Goal: Use online tool/utility: Utilize a website feature to perform a specific function

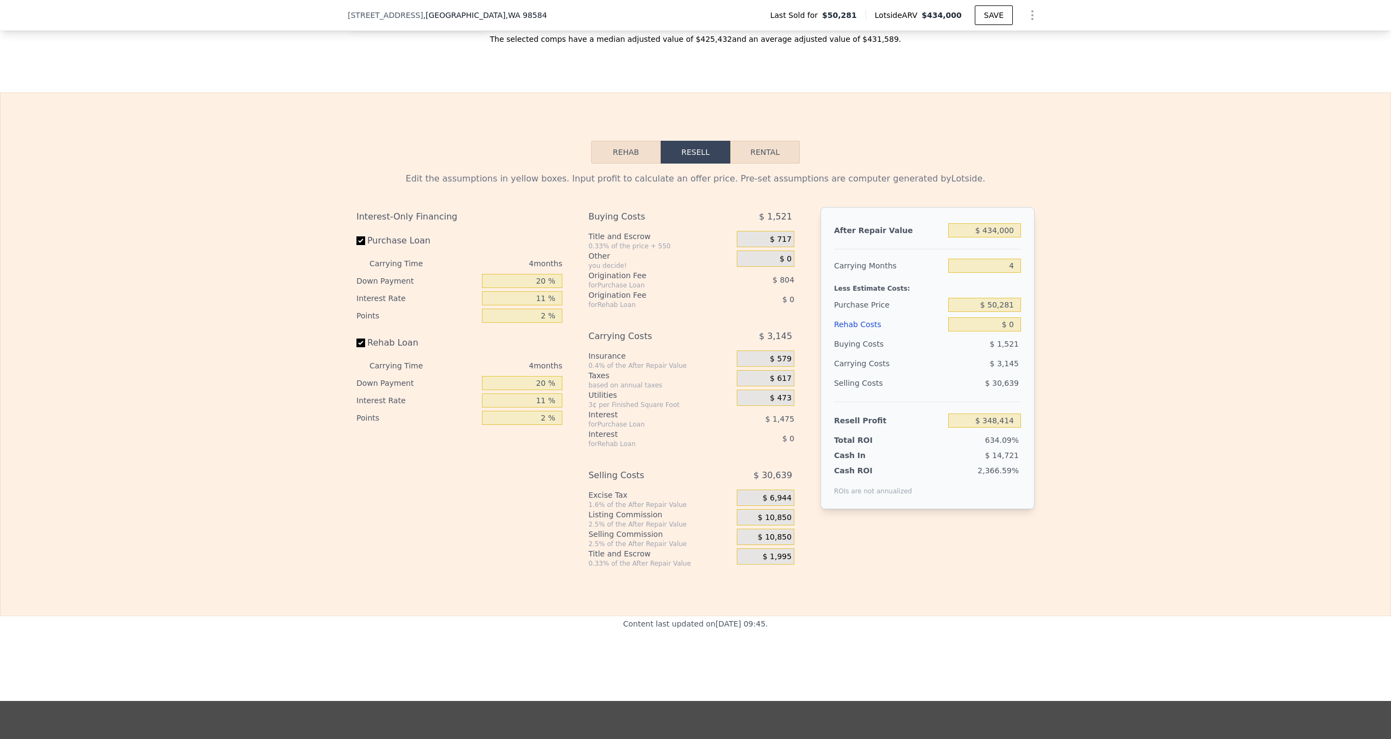
scroll to position [1424, 0]
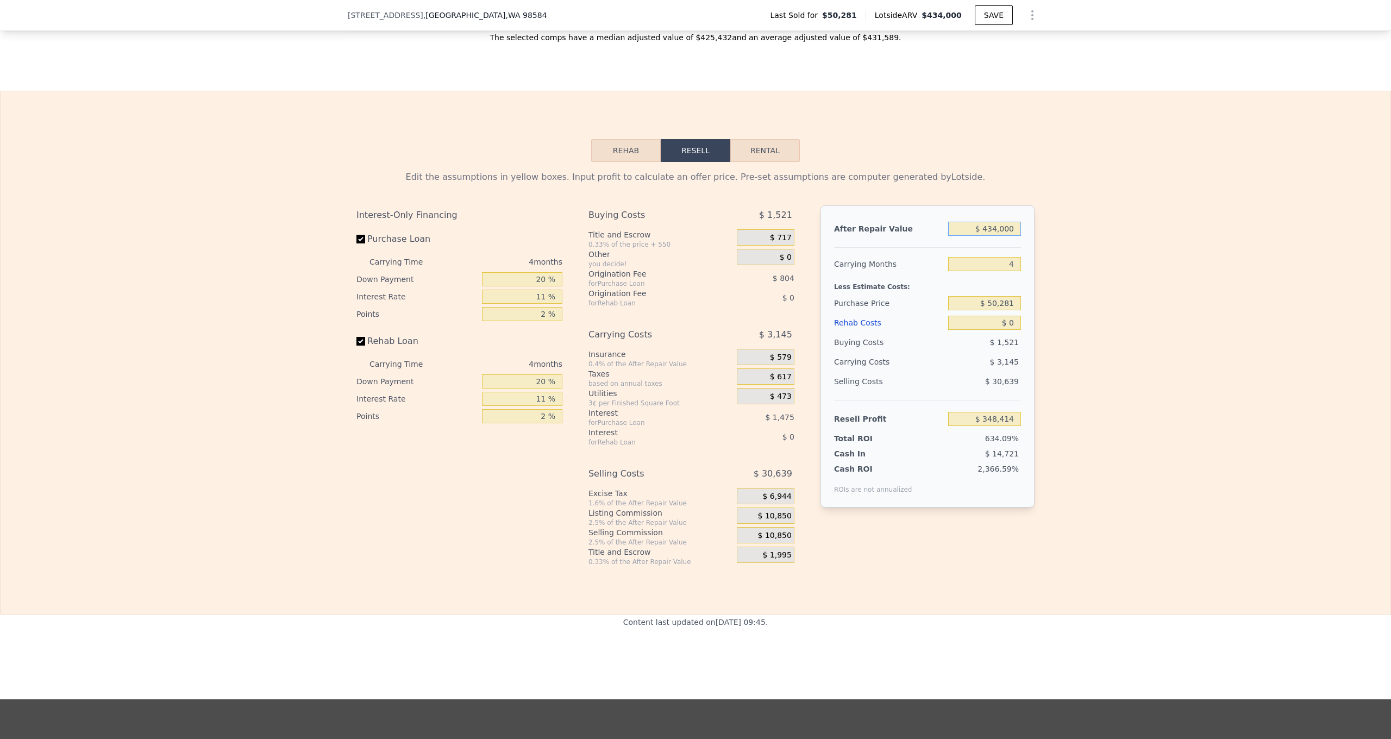
click at [963, 225] on input "$ 434,000" at bounding box center [984, 229] width 73 height 14
click at [961, 229] on input "$ 434,000" at bounding box center [984, 229] width 73 height 14
type input "$ 3"
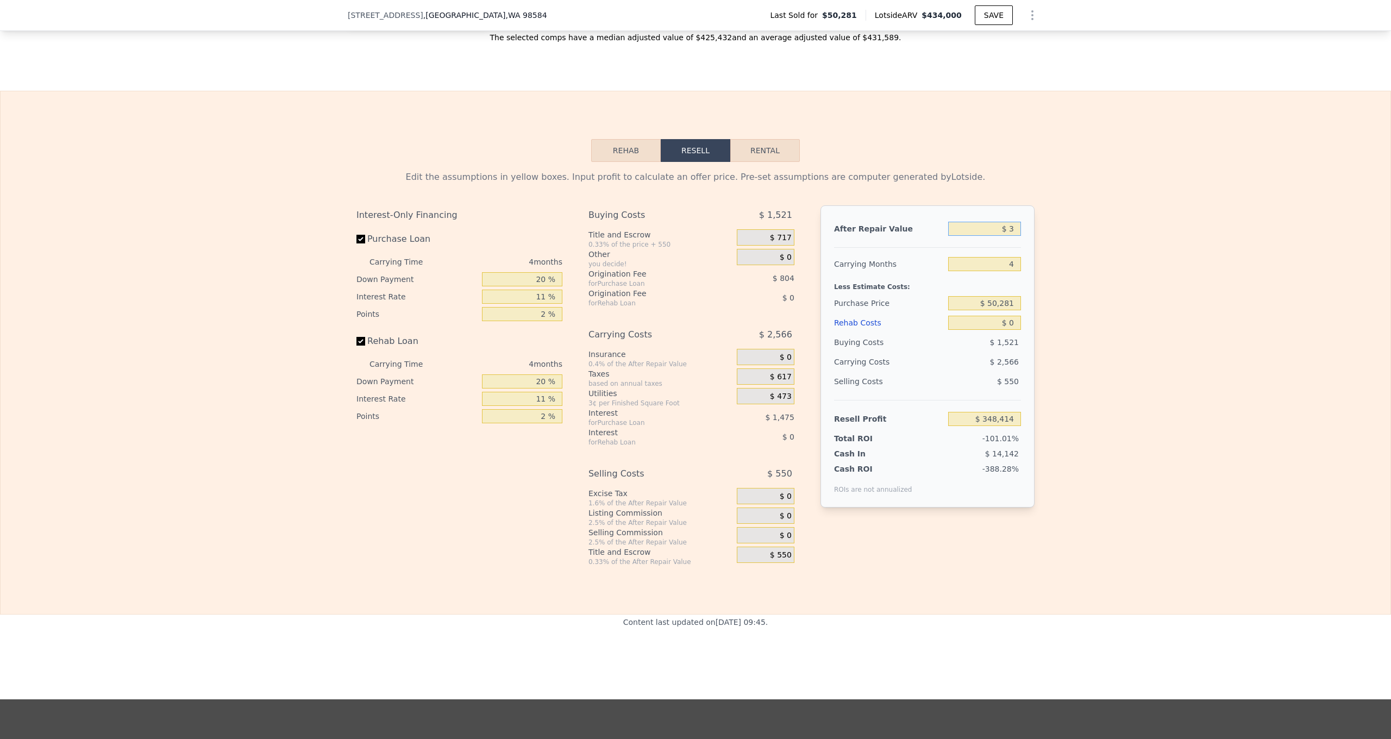
type input "-$ 54,915"
type input "$ 34"
type input "-$ 54,887"
type input "$ 340"
type input "-$ 54,602"
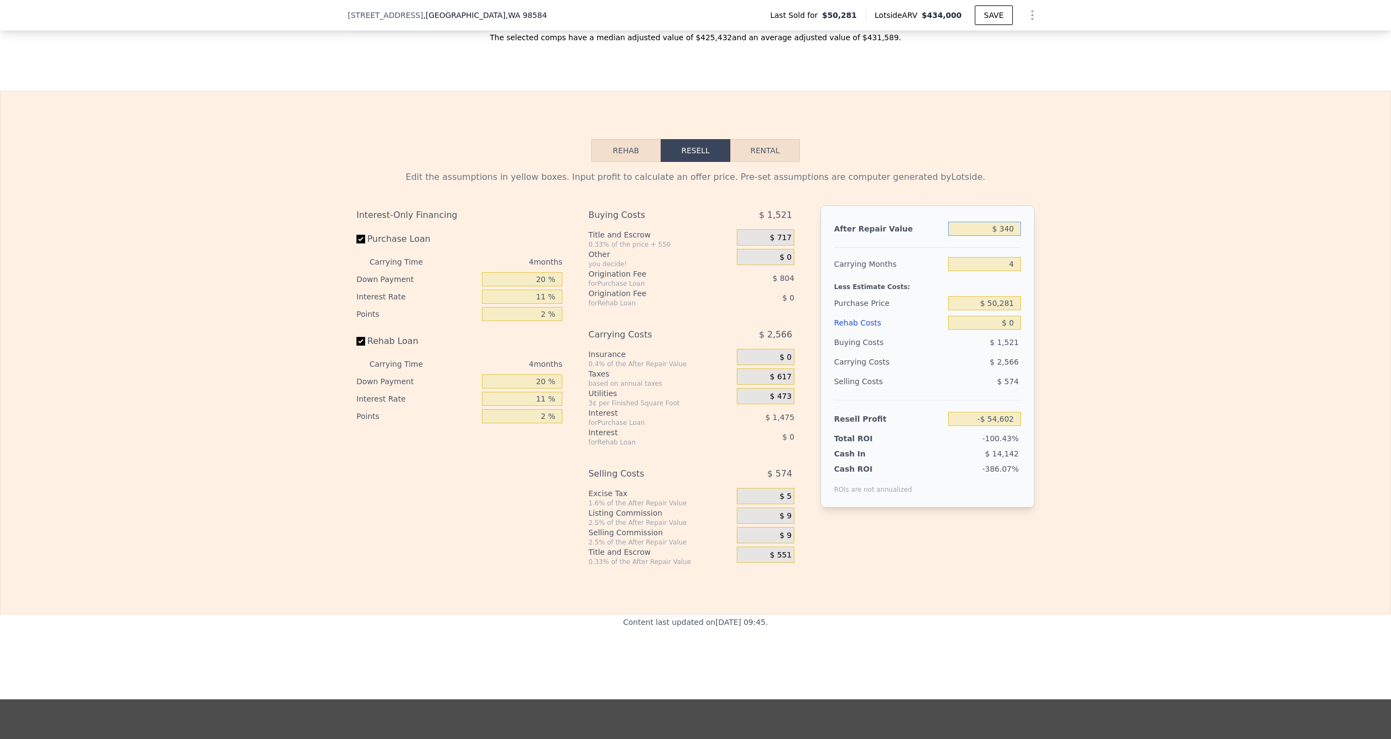
type input "$ 3,400"
type input "-$ 51,758"
type input "$ 34,000"
type input "-$ 23,320"
type input "$ 340,000"
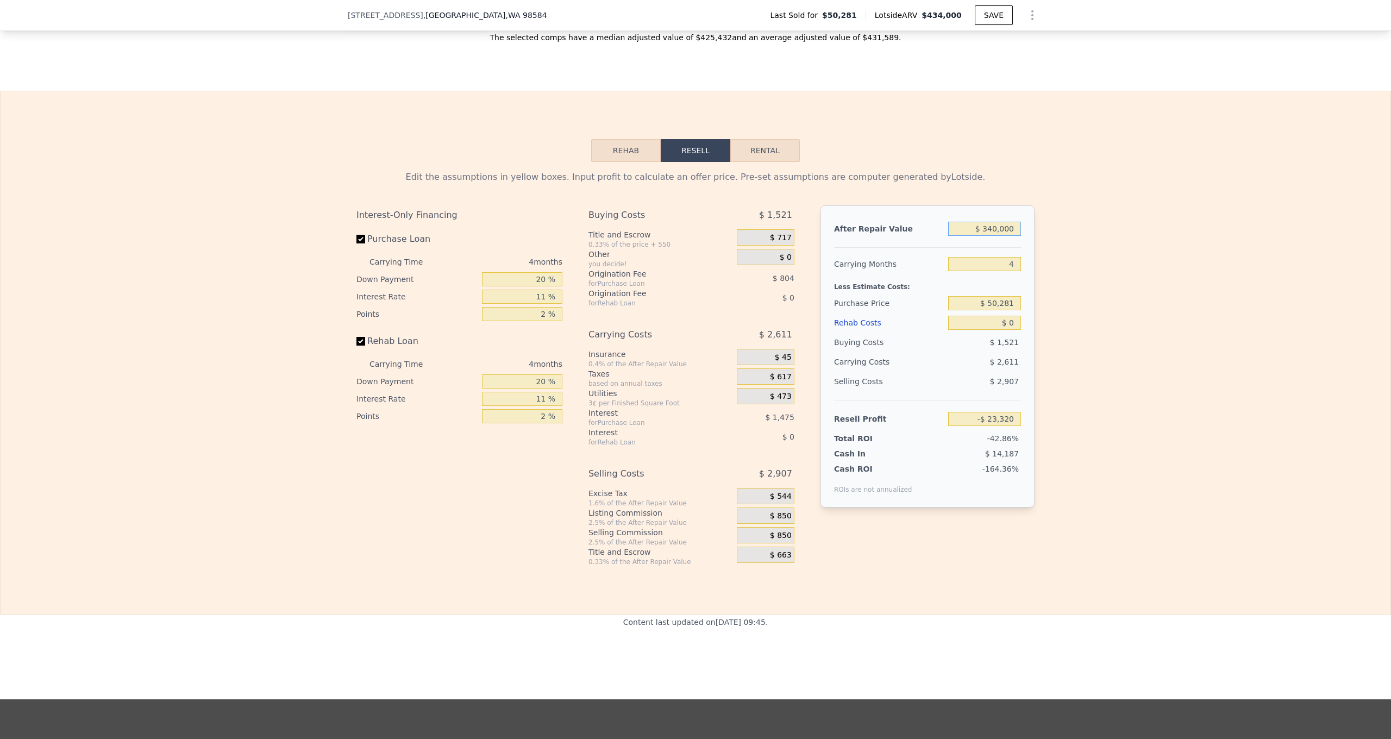
type input "$ 261,057"
click at [968, 261] on input "4" at bounding box center [984, 264] width 73 height 14
type input "6"
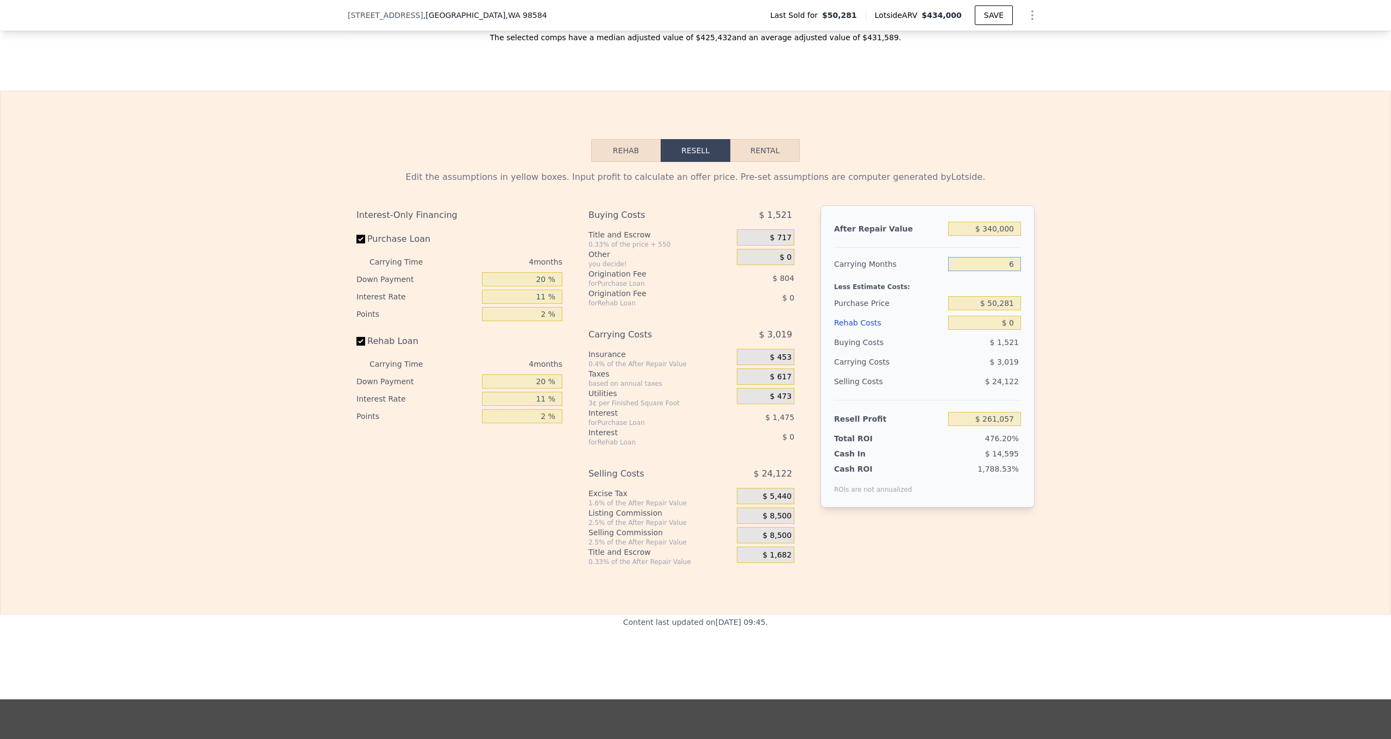
type input "$ 259,546"
type input "6"
click at [974, 307] on input "$ 50,281" at bounding box center [984, 303] width 73 height 14
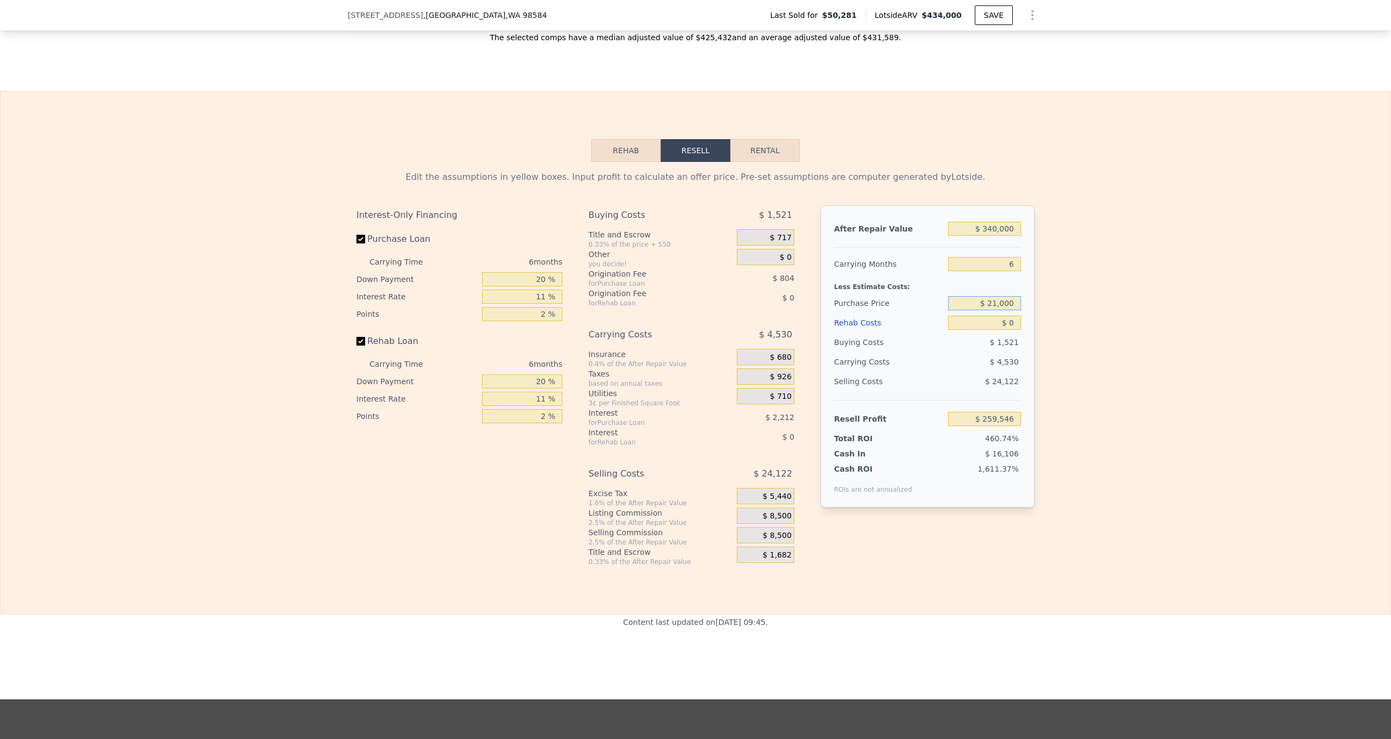
type input "$ 210,000"
type input "$ 89,713"
click at [966, 328] on input "$ 0" at bounding box center [984, 323] width 73 height 14
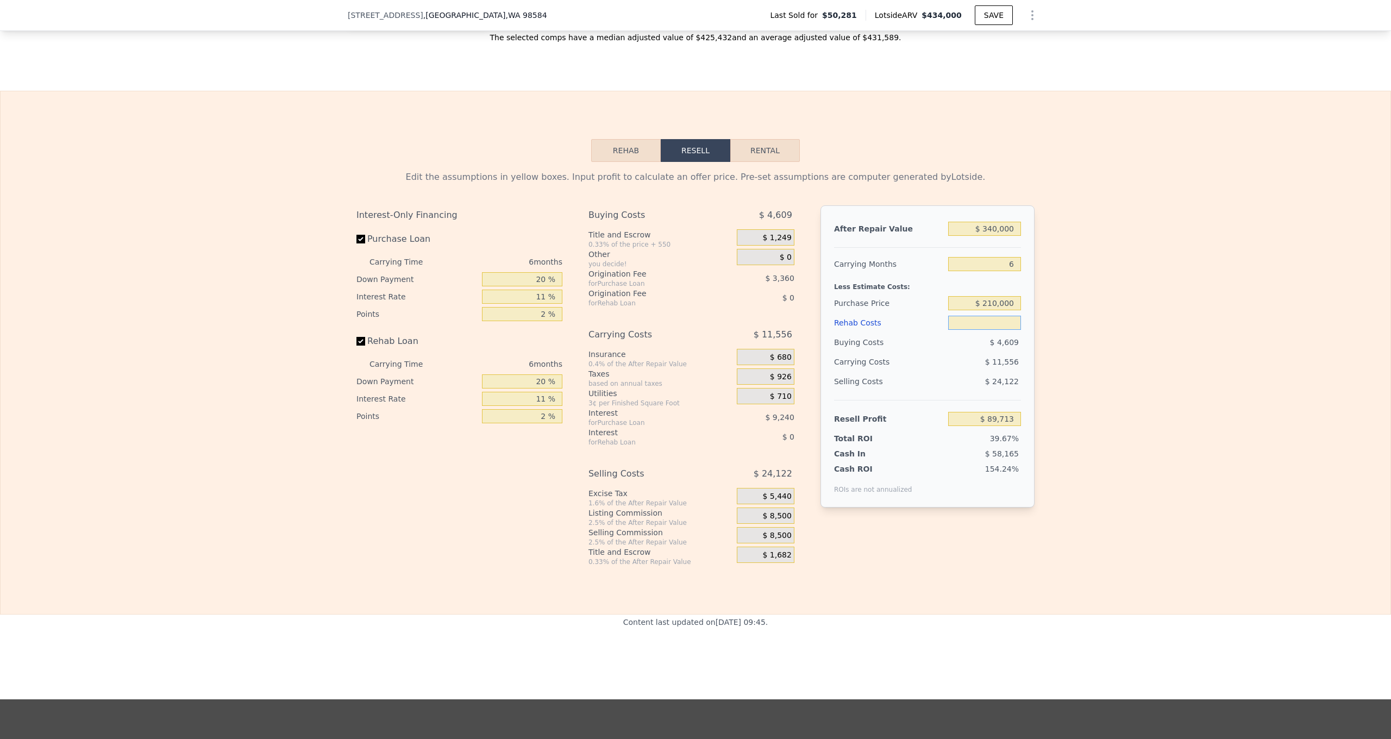
type input "$ 5"
type input "$ 89,708"
type input "$ 55"
type input "$ 89,657"
type input "$ 550"
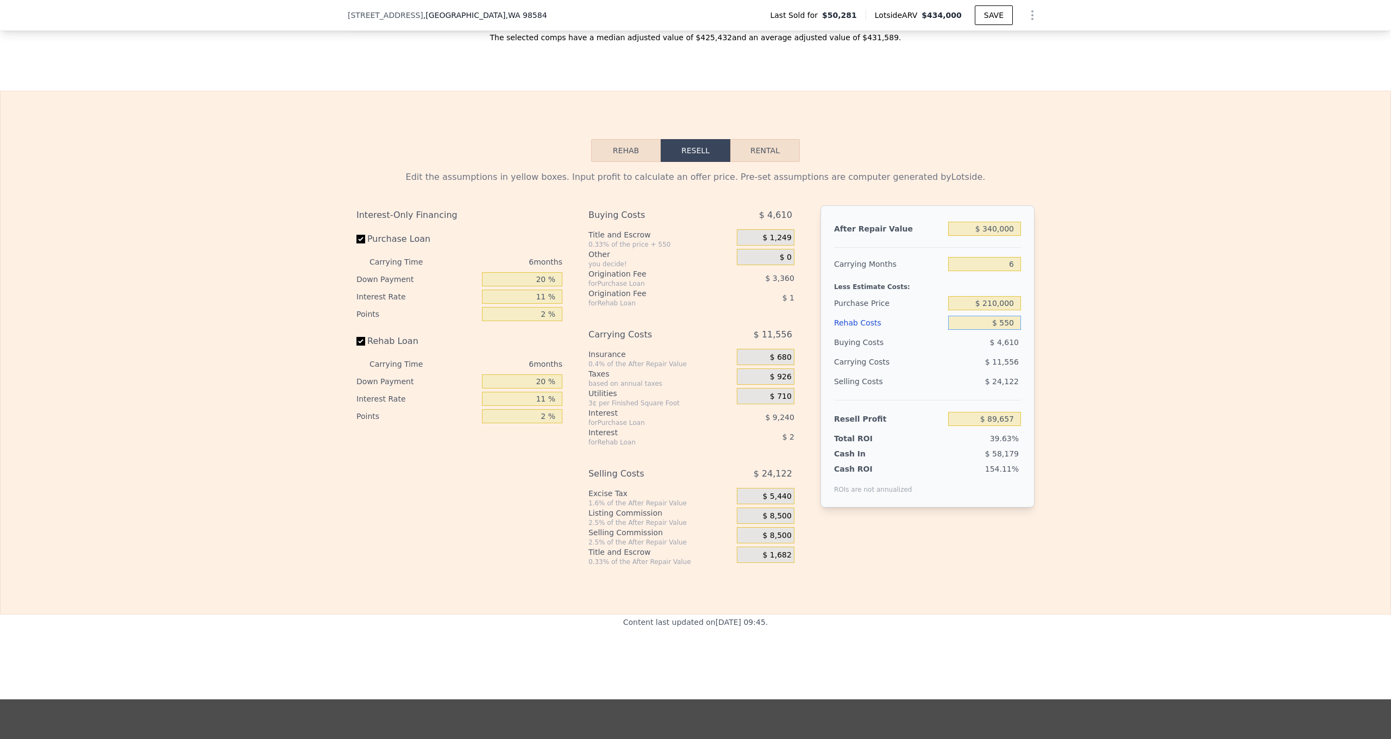
type input "$ 89,130"
type input "$ 5,500"
type input "$ 83,885"
type input "$ 55,000"
type input "$ 31,415"
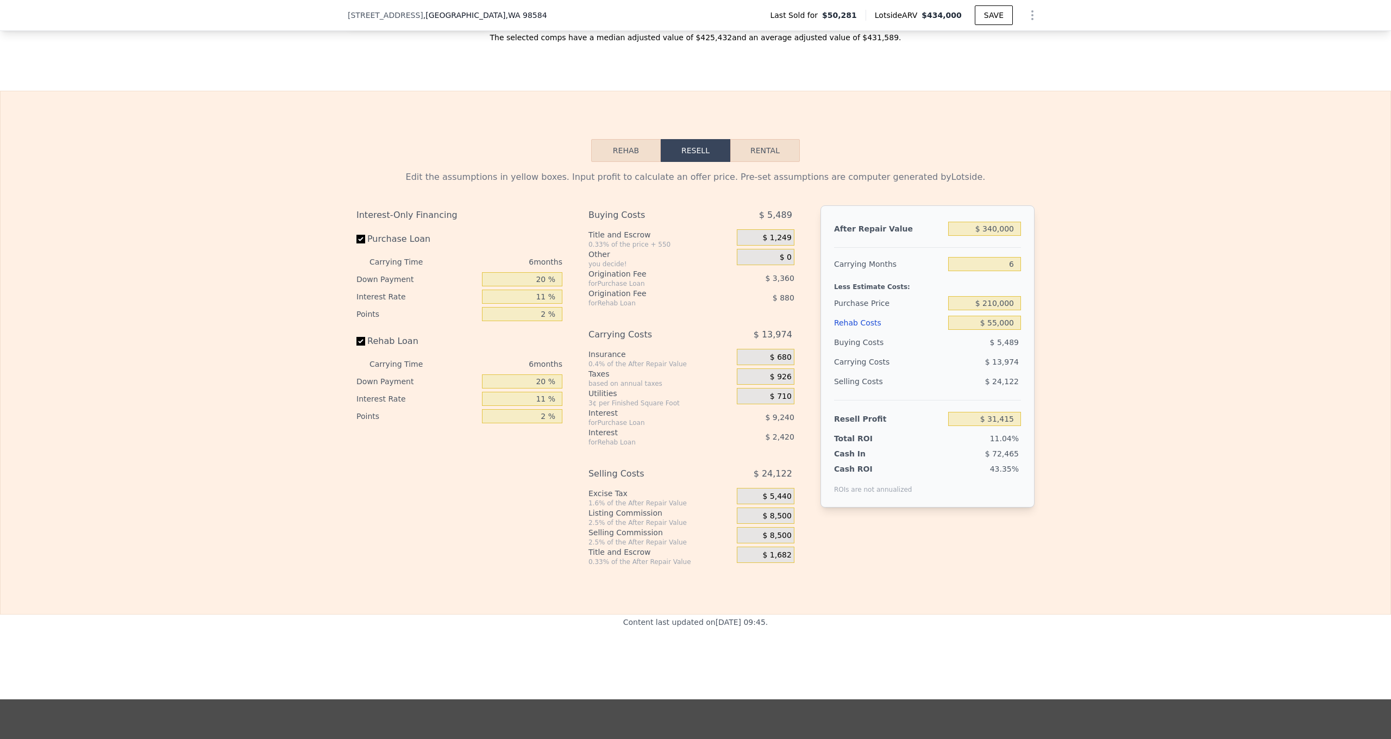
click at [954, 349] on div "$ 5,489" at bounding box center [984, 343] width 73 height 20
click at [751, 517] on div "$ 8,500" at bounding box center [766, 516] width 58 height 16
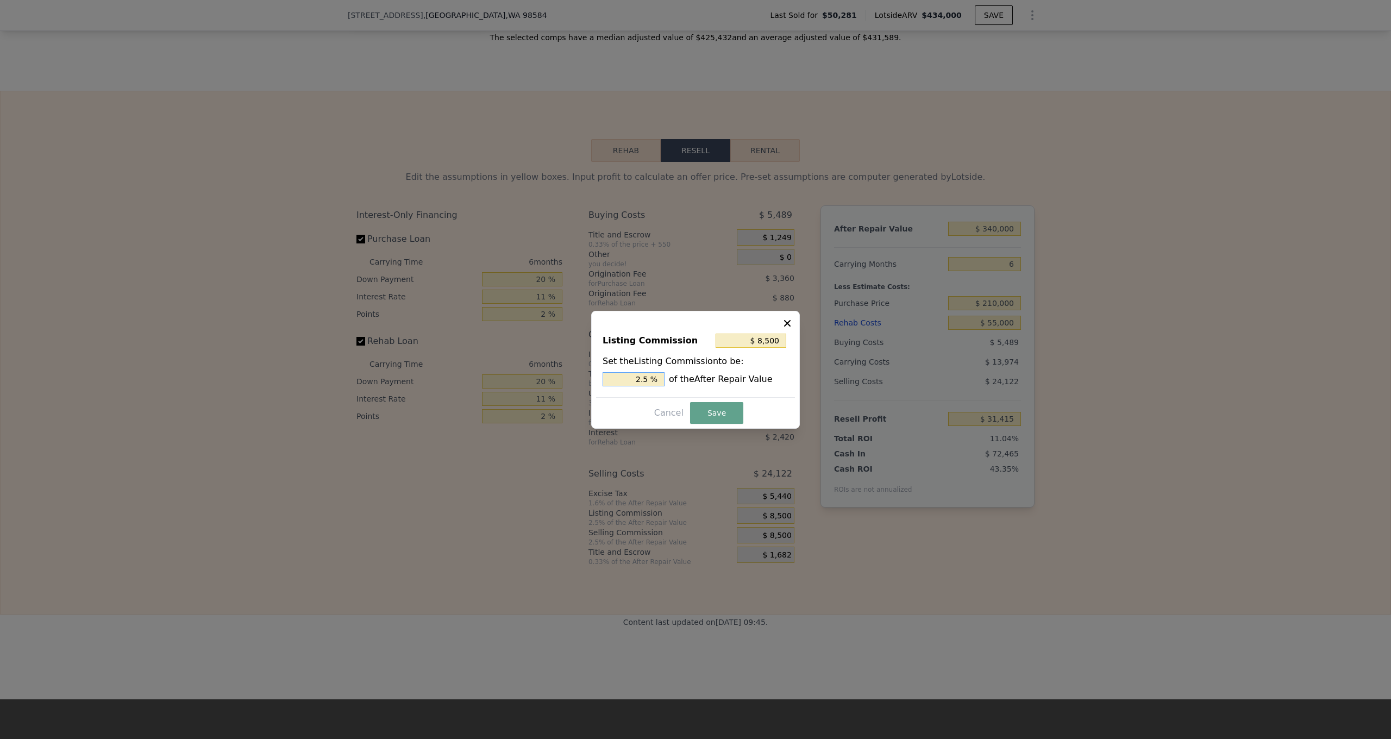
click at [662, 379] on input "2.5 %" at bounding box center [634, 379] width 62 height 14
type input "$ 0"
type input "0 %"
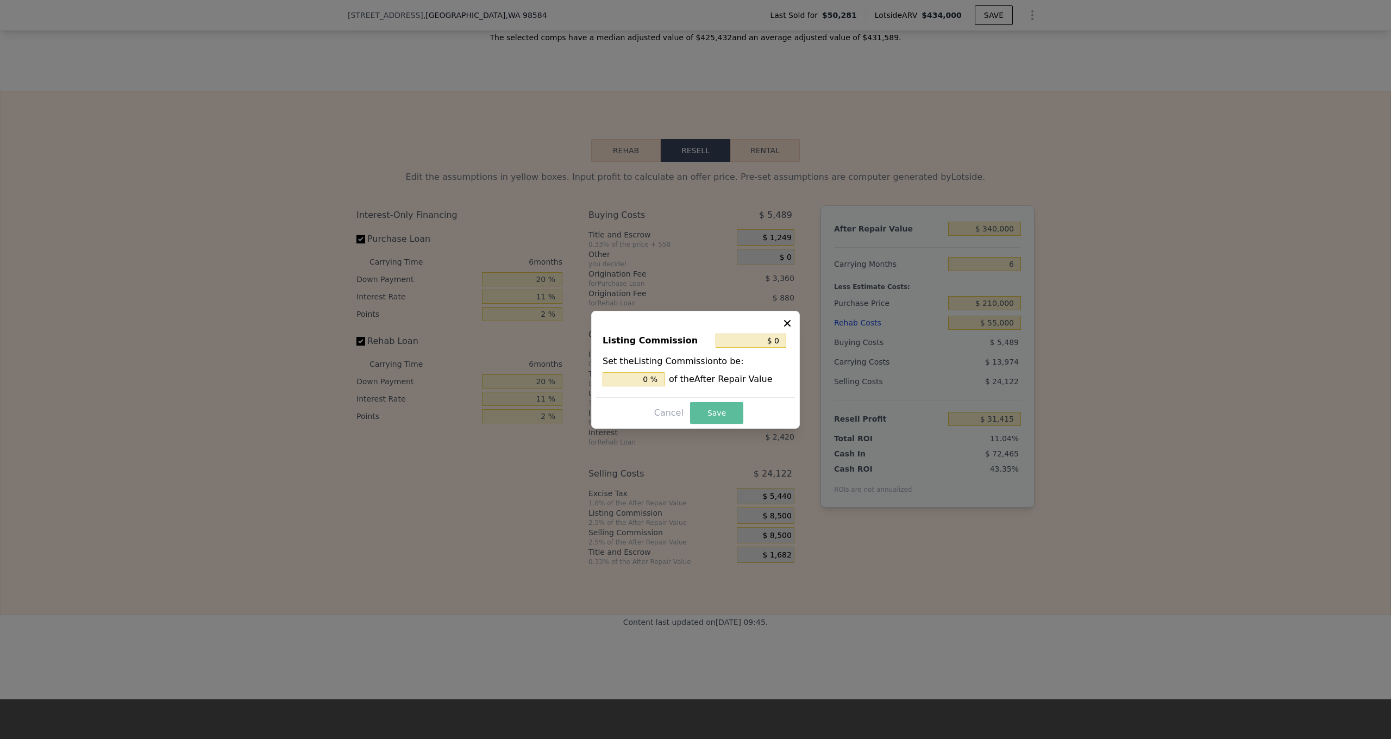
click at [713, 412] on button "Save" at bounding box center [716, 413] width 53 height 22
type input "$ 39,915"
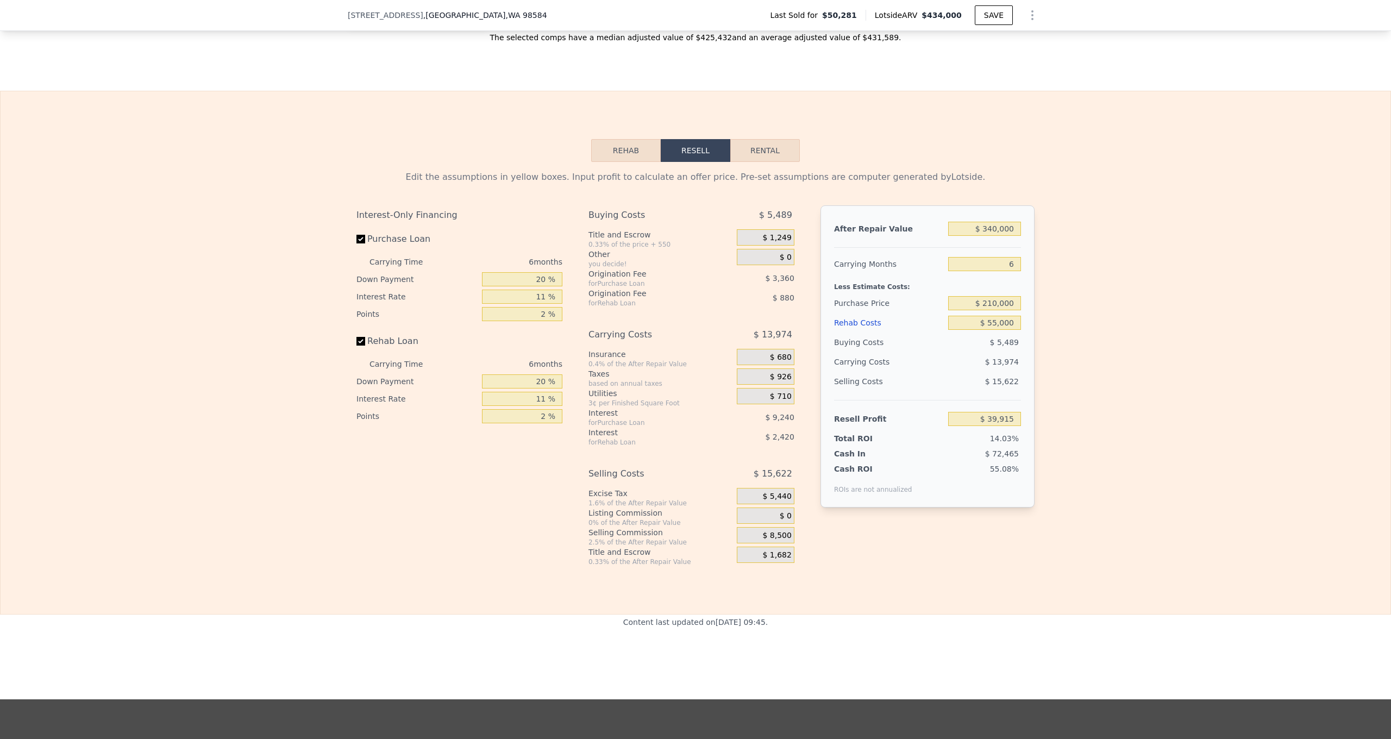
click at [361, 343] on input "Rehab Loan" at bounding box center [360, 341] width 9 height 9
checkbox input "false"
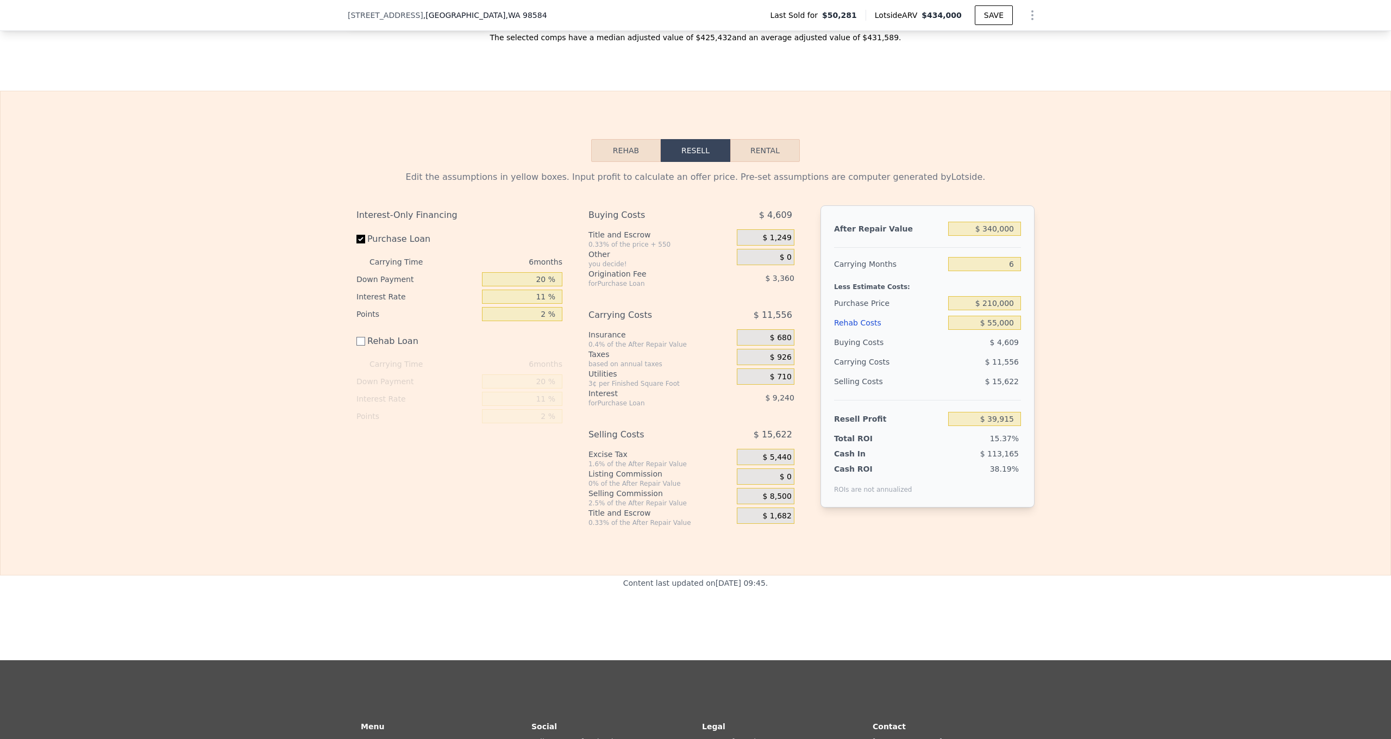
type input "$ 43,213"
click at [514, 285] on input "20 %" at bounding box center [522, 279] width 80 height 14
type input "2 %"
type input "$ 40,375"
type input "10 %"
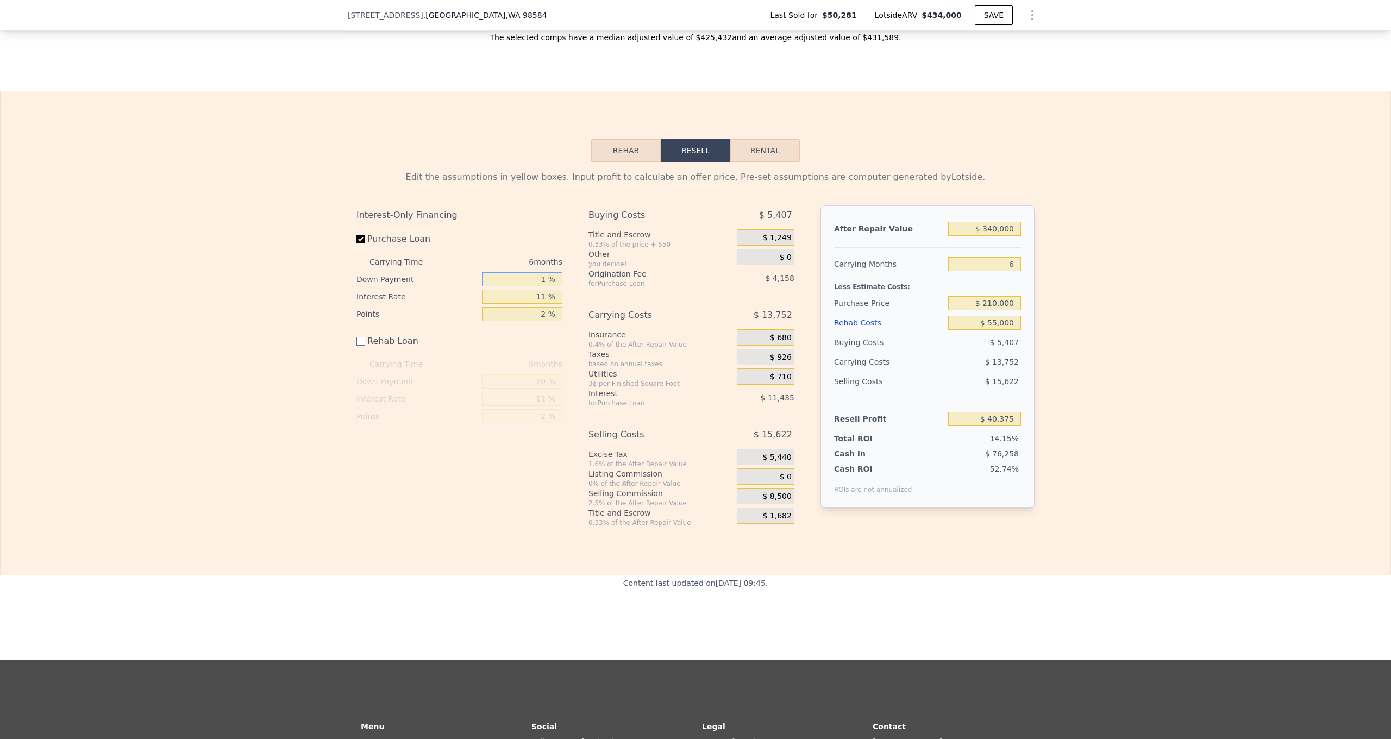
type input "$ 41,635"
type input "10 %"
click at [303, 309] on div "Edit the assumptions in yellow boxes. Input profit to calculate an offer price.…" at bounding box center [696, 344] width 1390 height 365
click at [512, 296] on input "11 %" at bounding box center [522, 297] width 80 height 14
type input "1 %"
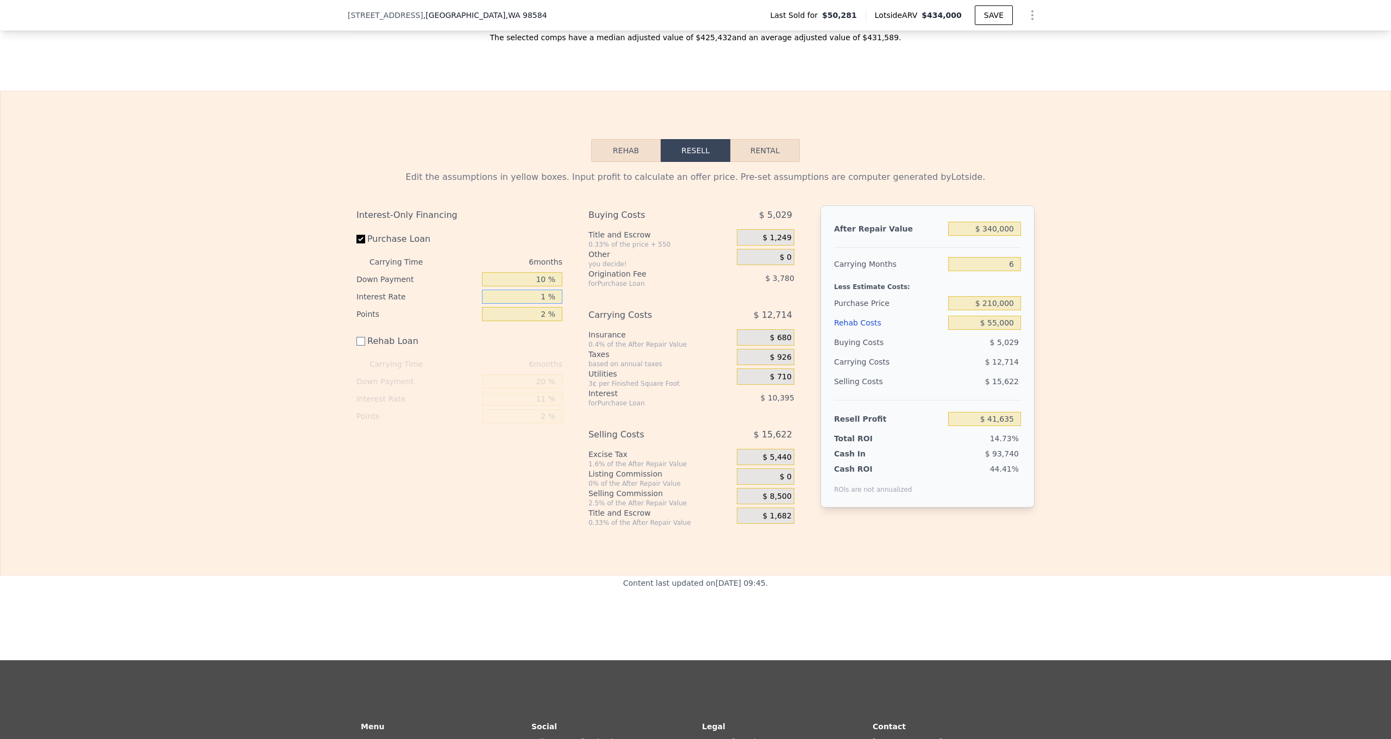
type input "$ 51,085"
type input "10 %"
type input "$ 42,583"
type input "10 %"
click at [497, 351] on div "Rehab Loan" at bounding box center [459, 343] width 206 height 24
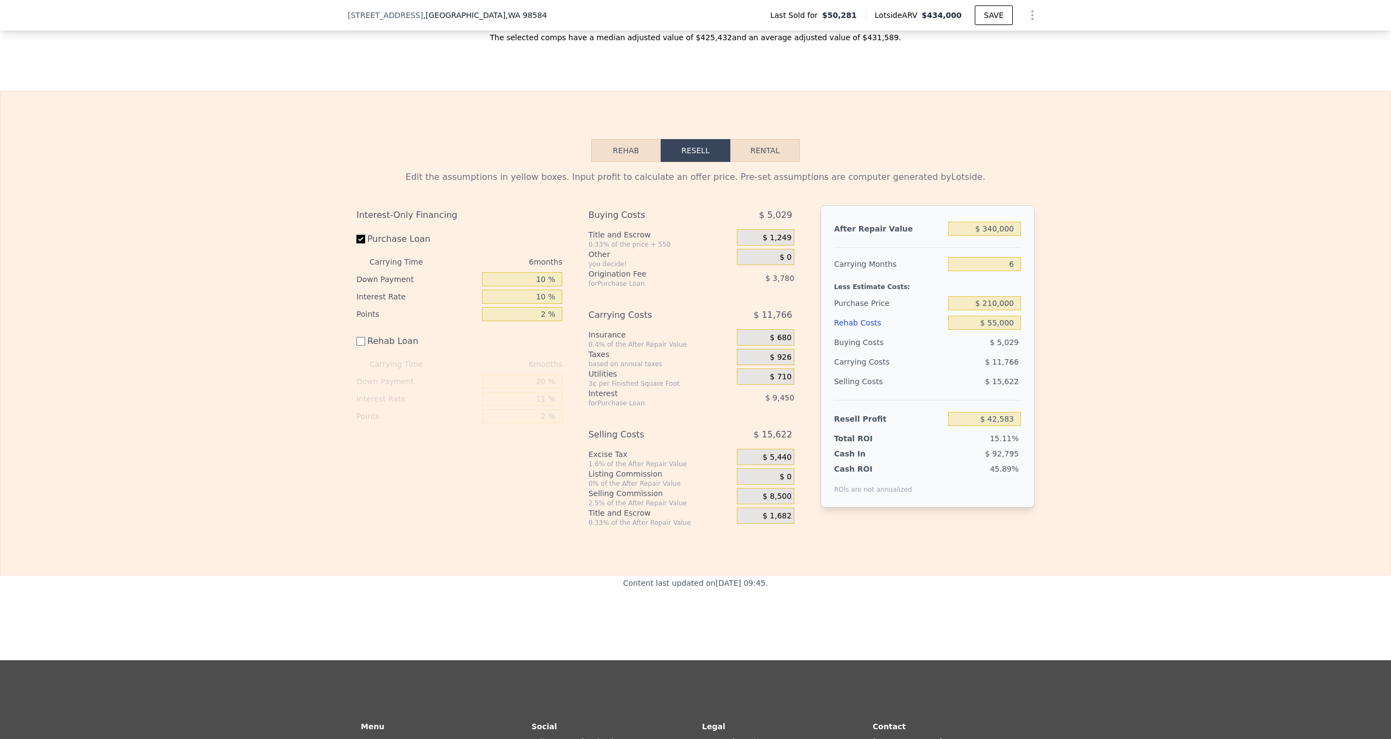
click at [493, 528] on div "Rehab Resell Rental Edit the assumptions in yellow boxes. Input profit to calcu…" at bounding box center [695, 333] width 1391 height 485
